Goal: Understand process/instructions

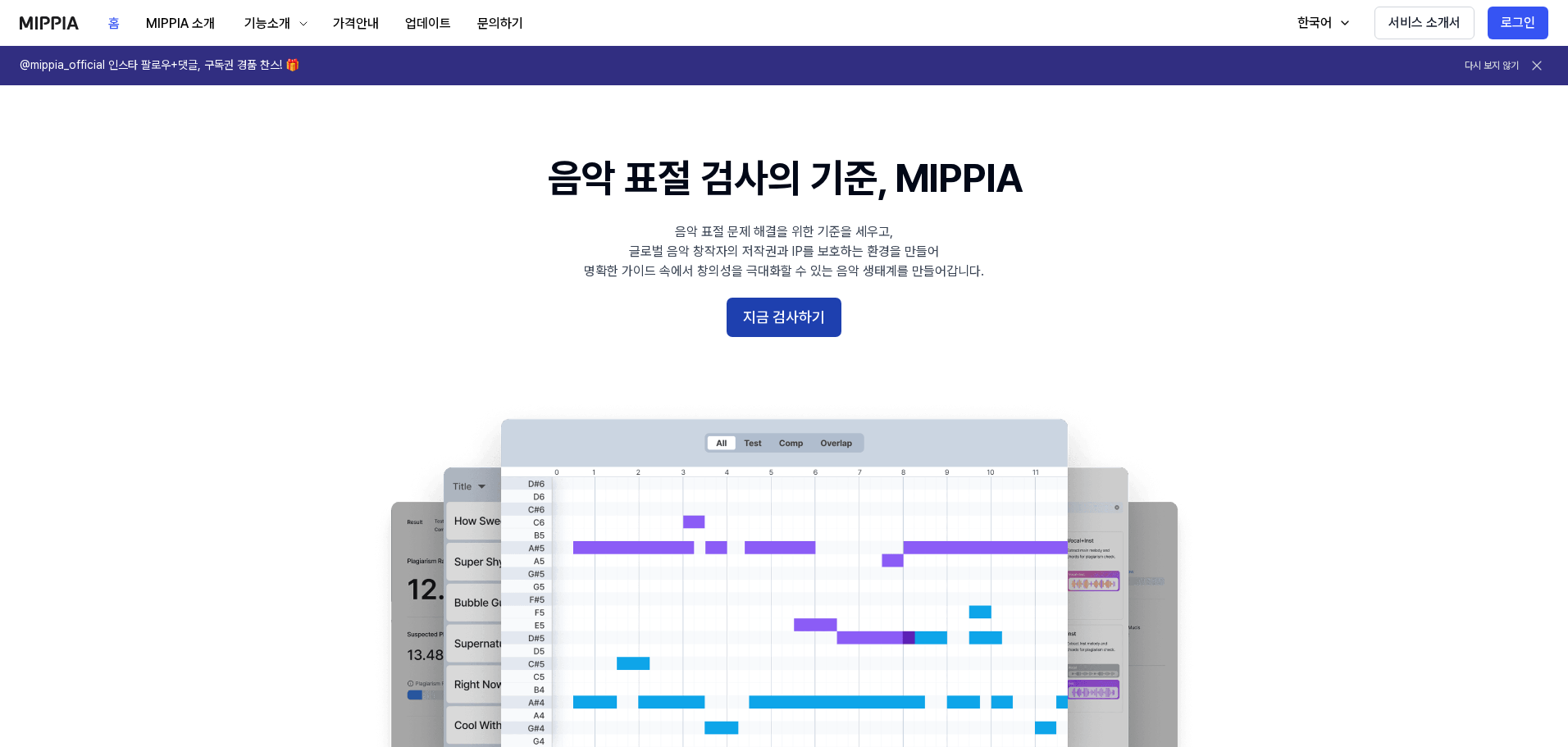
click at [773, 314] on button "지금 검사하기" at bounding box center [784, 317] width 115 height 40
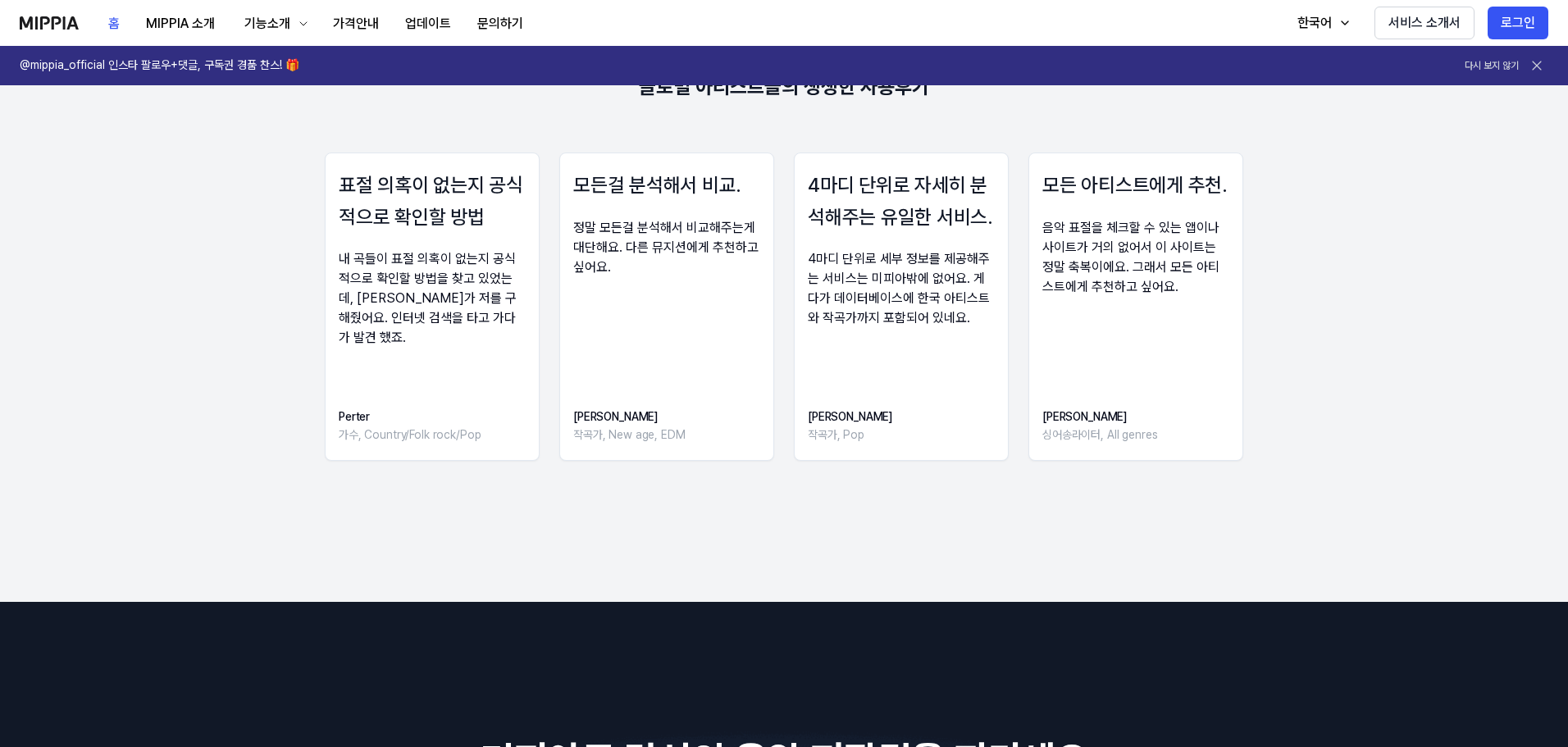
scroll to position [2268, 0]
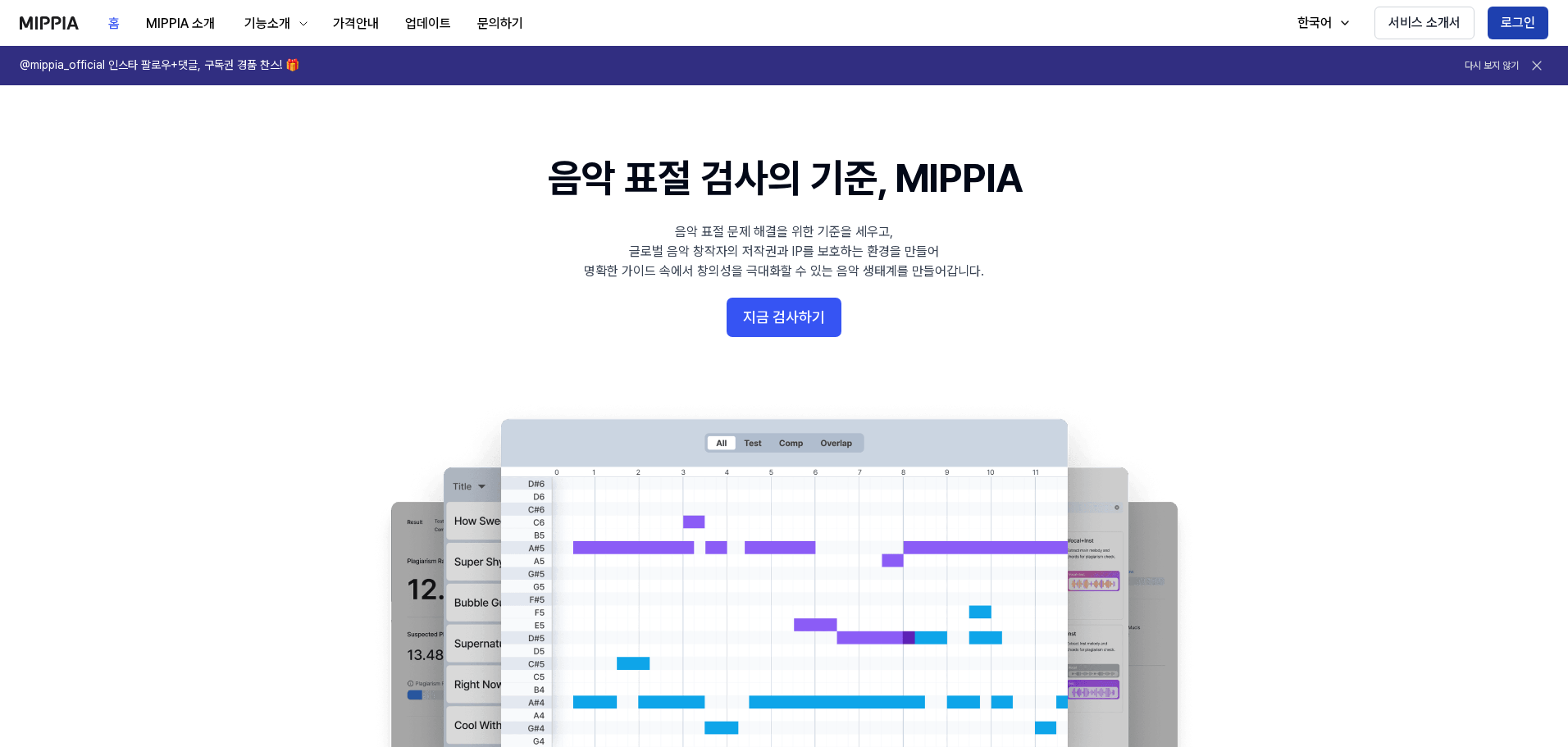
click at [1520, 22] on button "로그인" at bounding box center [1518, 23] width 61 height 33
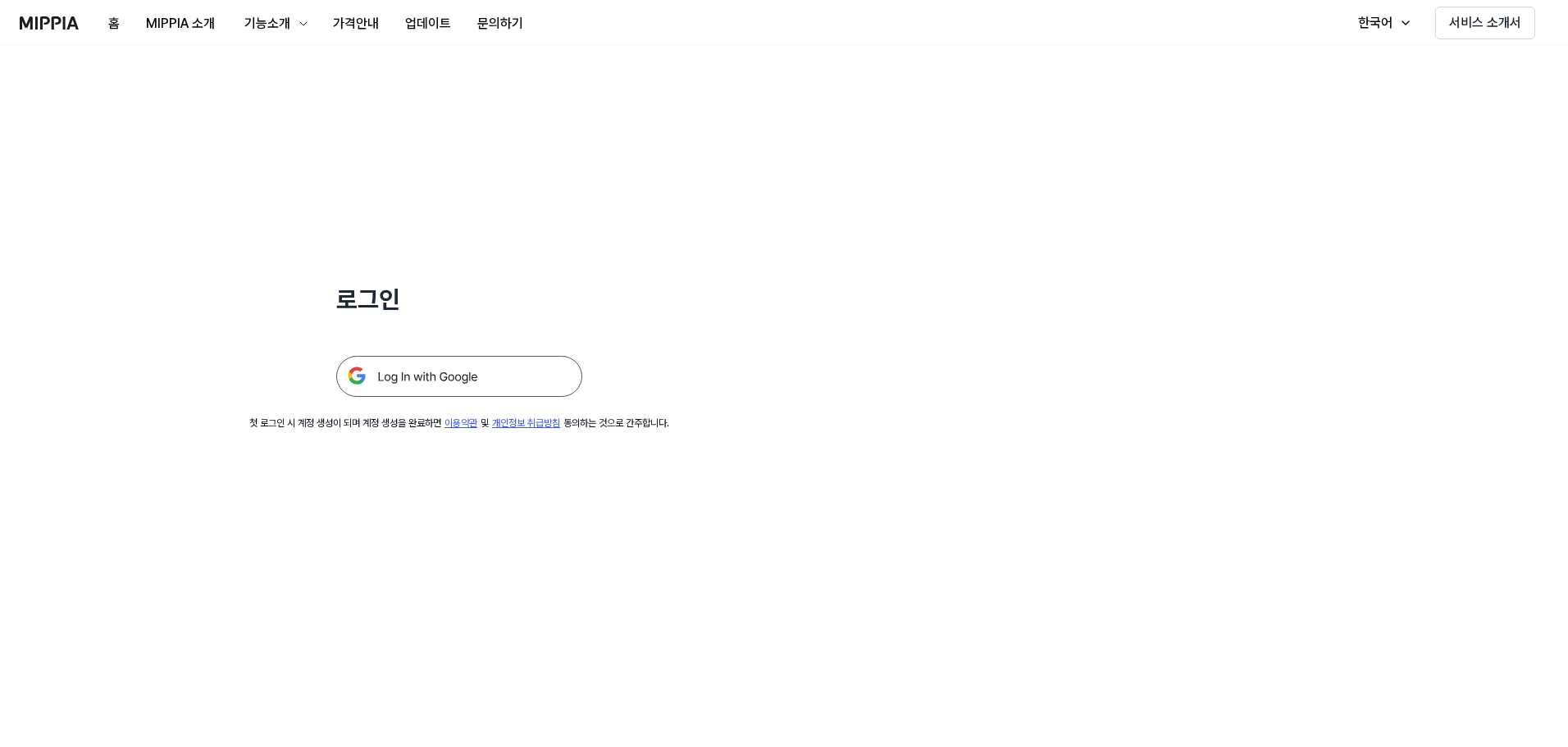
click at [445, 429] on link "이용약관" at bounding box center [461, 423] width 33 height 12
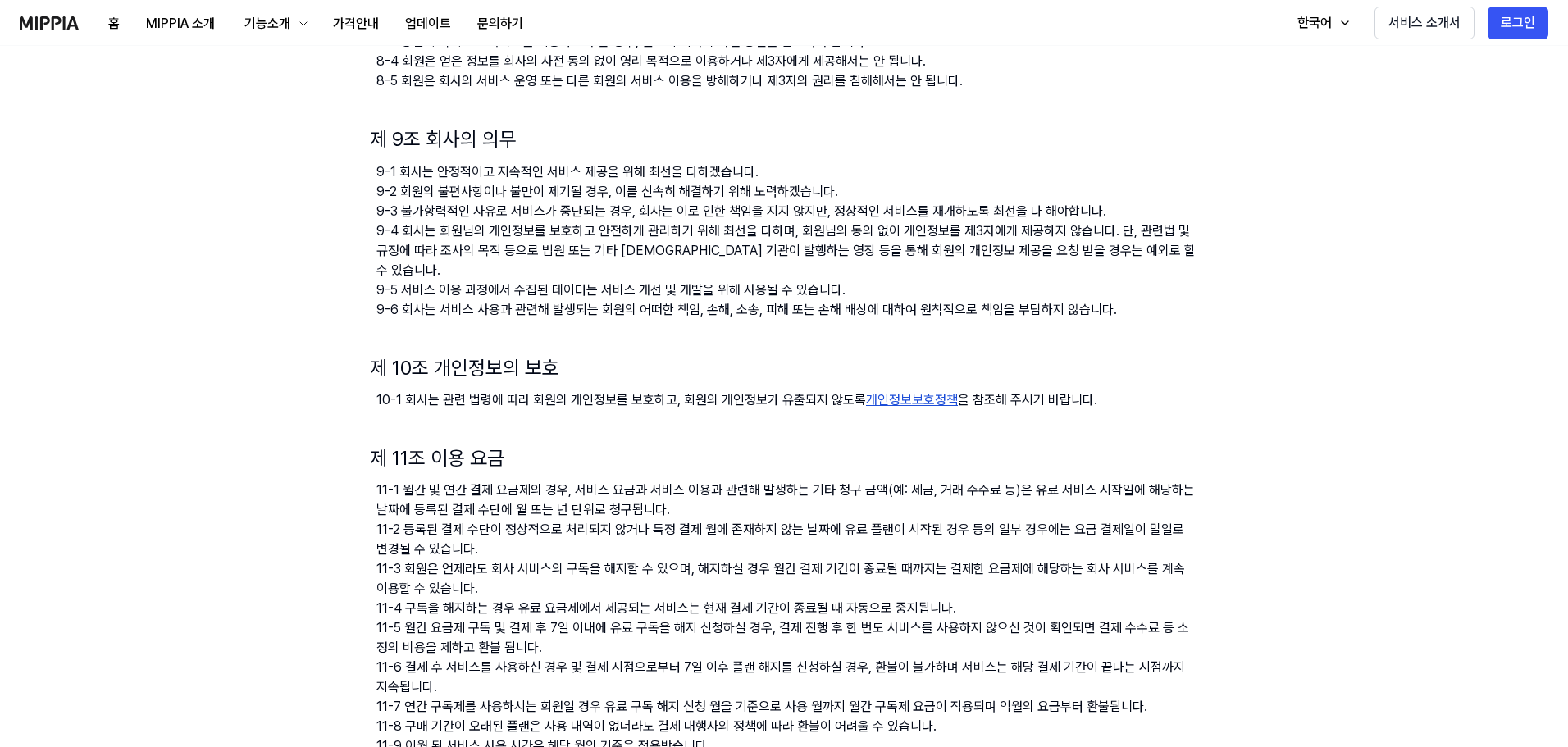
scroll to position [1312, 0]
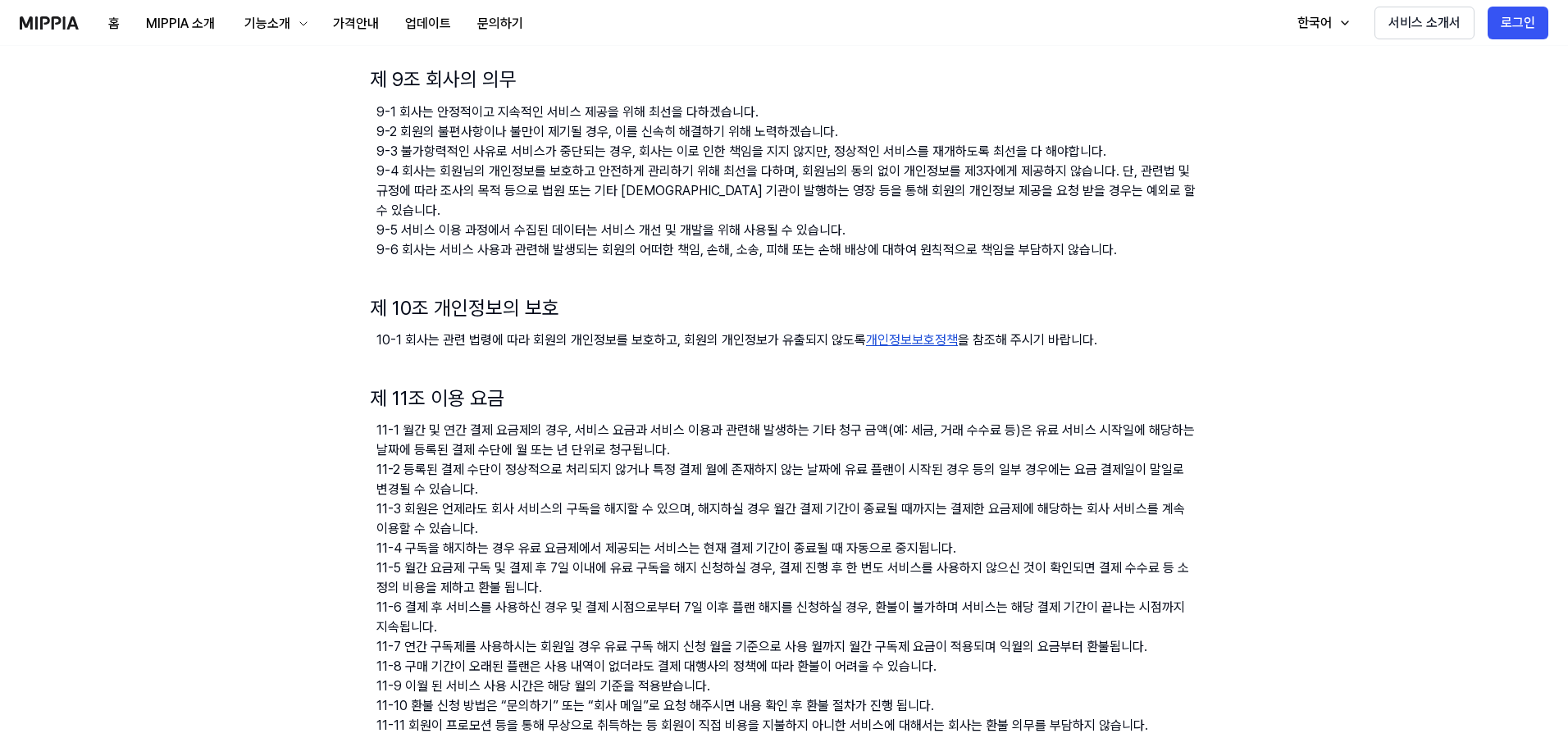
click at [881, 332] on link "개인정보보호정책" at bounding box center [912, 340] width 92 height 16
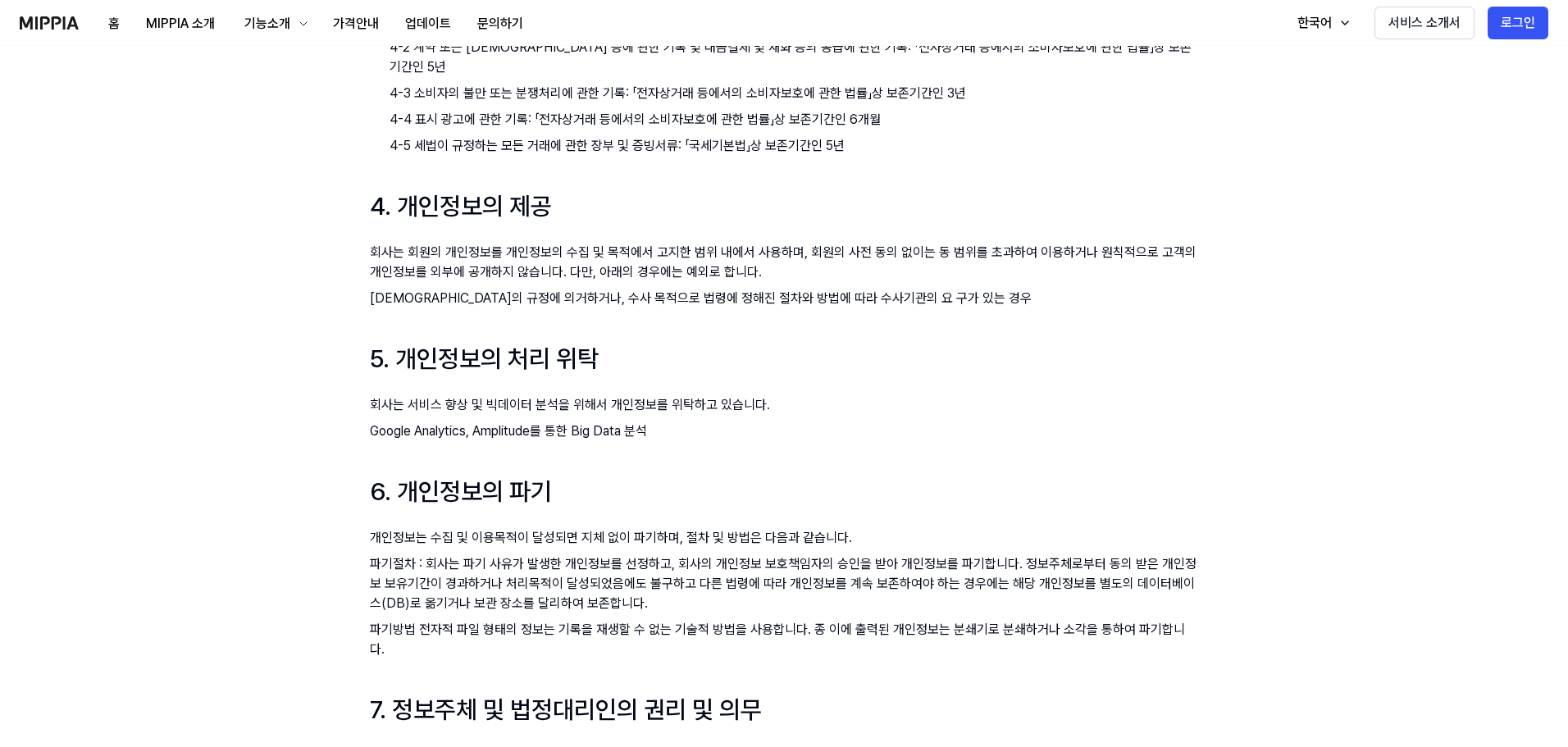
scroll to position [1312, 0]
